Goal: Find specific page/section: Find specific page/section

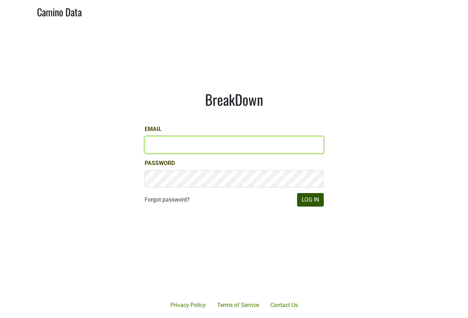
type input "sjh@desolasmezcal.com"
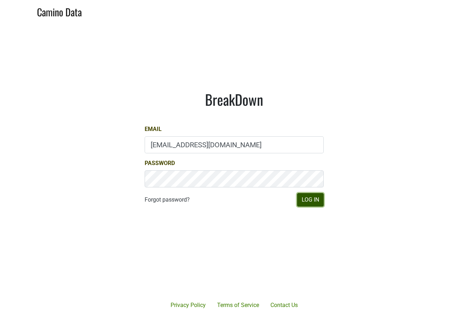
click at [315, 204] on button "Log In" at bounding box center [310, 199] width 27 height 13
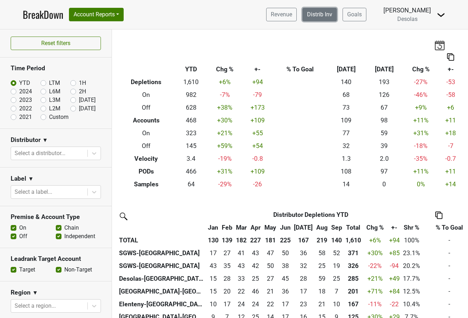
click at [329, 16] on link "Distrib Inv" at bounding box center [319, 14] width 34 height 13
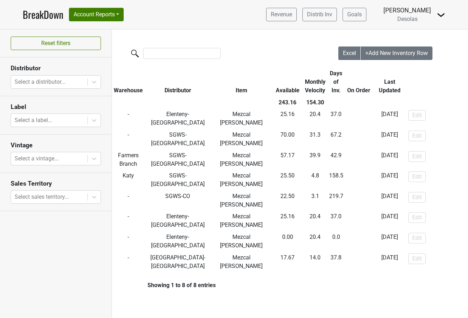
click at [45, 20] on link "BreakDown" at bounding box center [43, 14] width 40 height 15
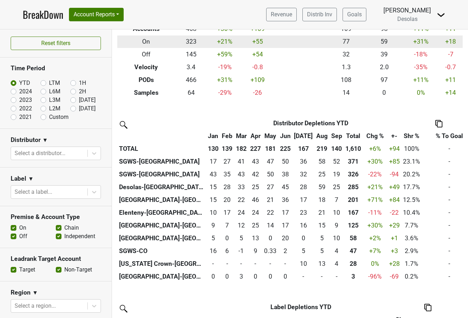
scroll to position [96, 0]
